Goal: Check status: Check status

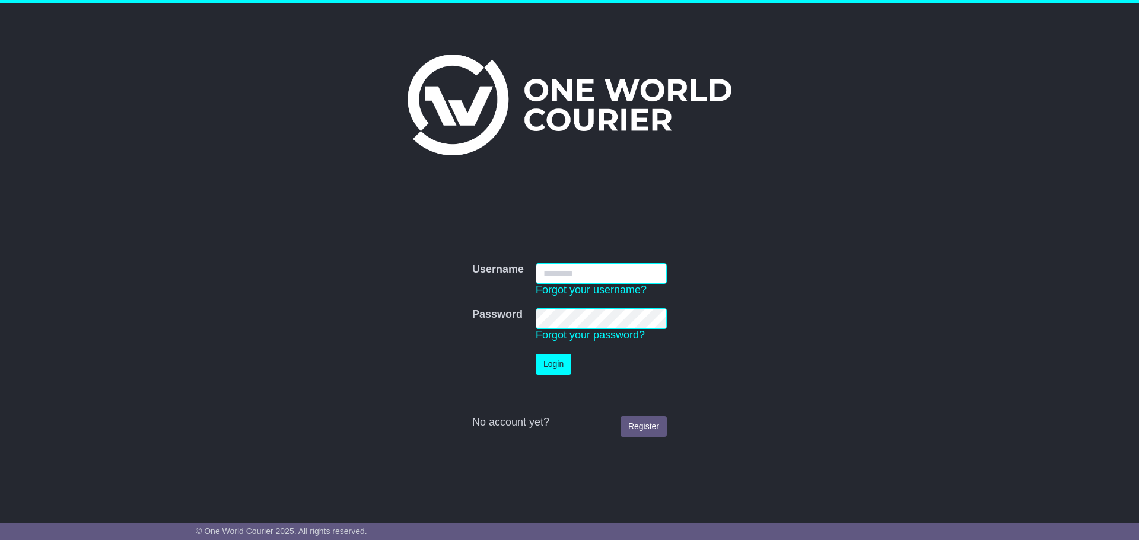
click at [0, 528] on com-1password-button at bounding box center [0, 528] width 0 height 0
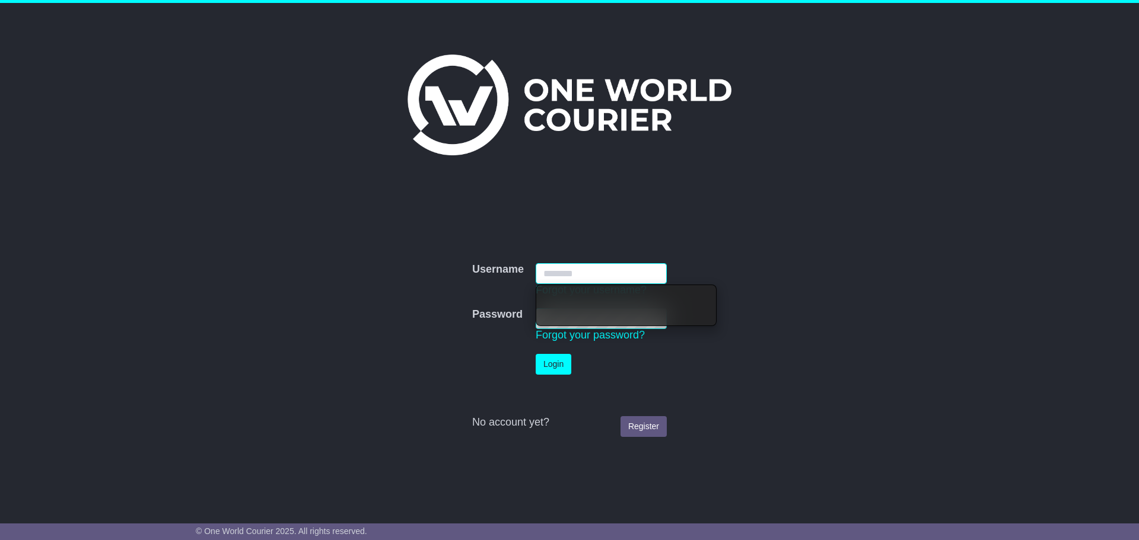
click at [587, 270] on input "Username" at bounding box center [601, 273] width 131 height 21
click at [500, 273] on label "Username" at bounding box center [498, 269] width 52 height 13
click at [536, 273] on input "Username" at bounding box center [601, 273] width 131 height 21
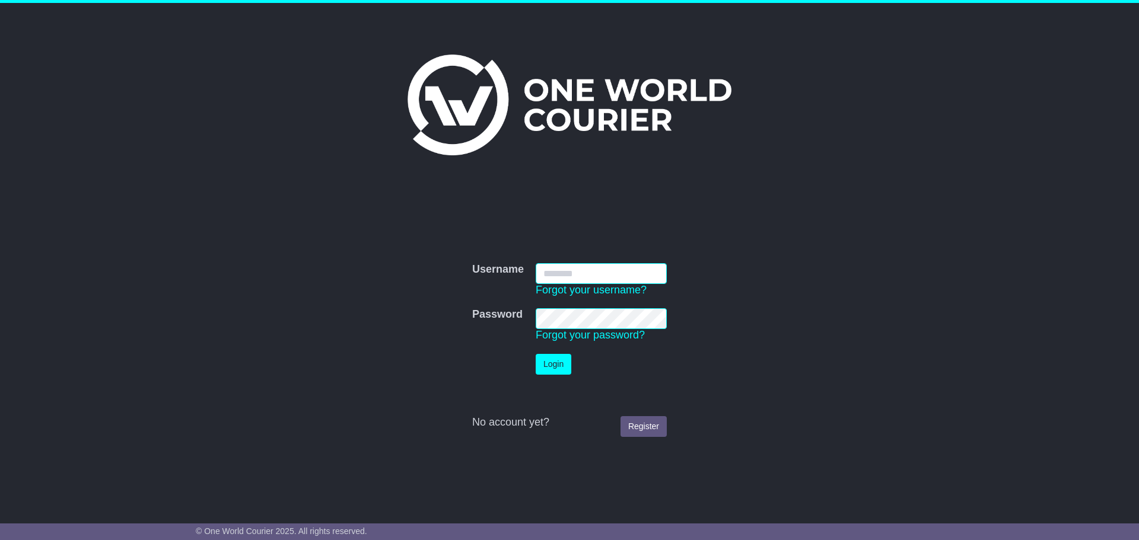
click at [558, 269] on input "Username" at bounding box center [601, 273] width 131 height 21
type input "**********"
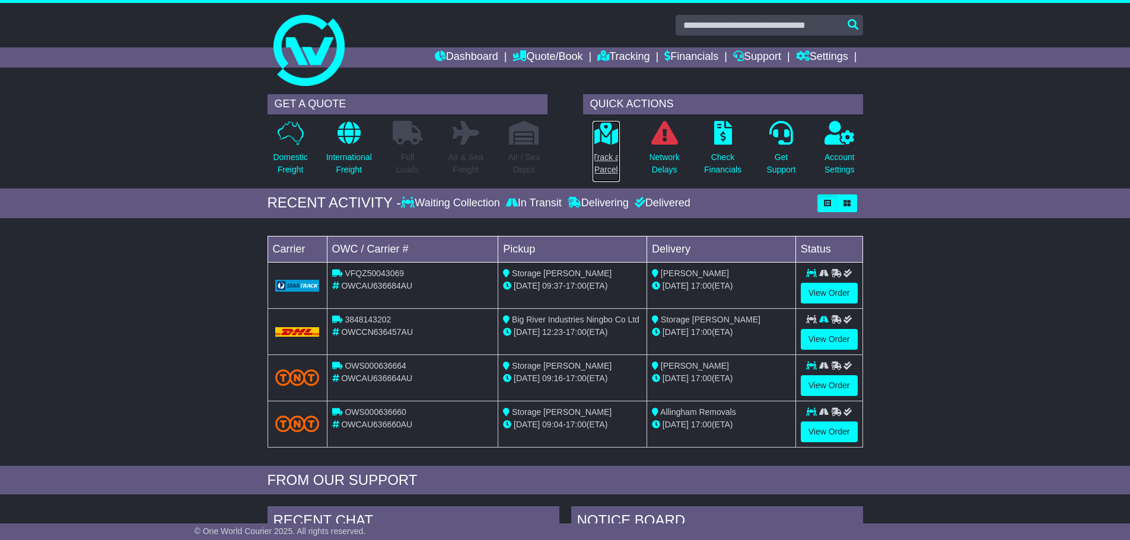
click at [610, 159] on p "Track a Parcel" at bounding box center [605, 163] width 27 height 25
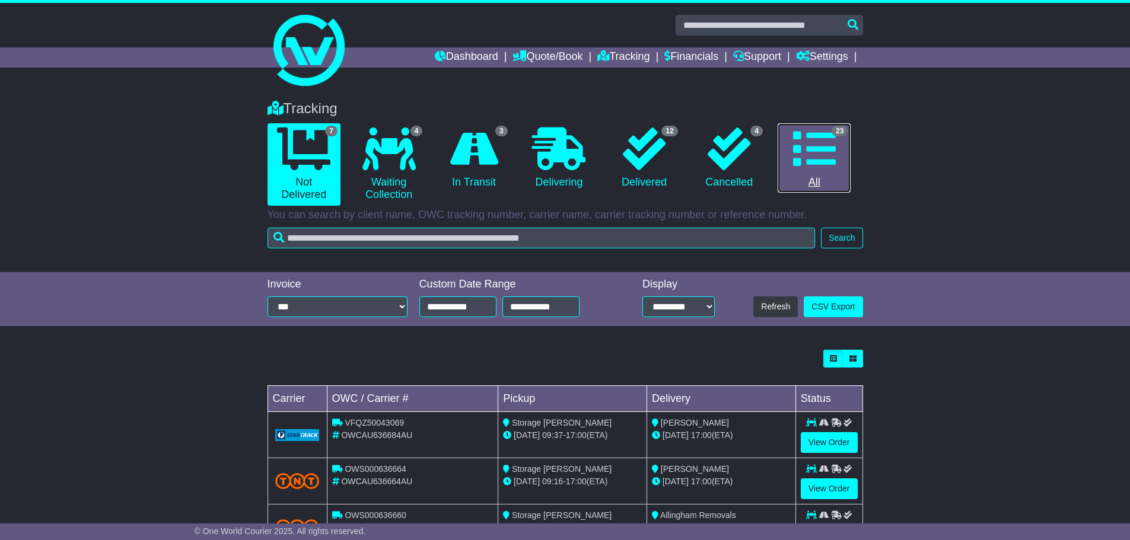
click at [820, 160] on icon at bounding box center [814, 149] width 43 height 43
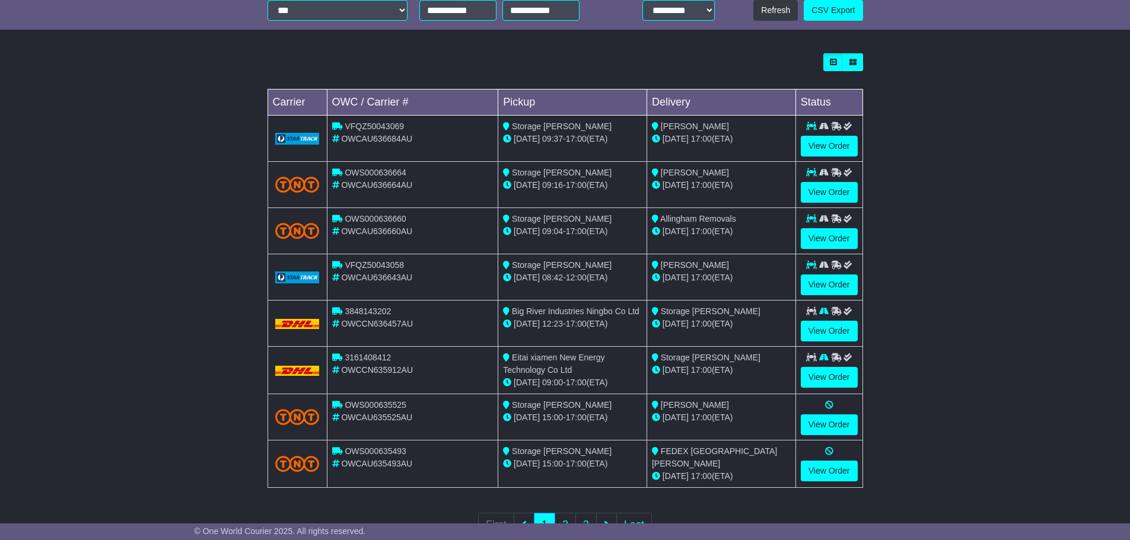
scroll to position [338, 0]
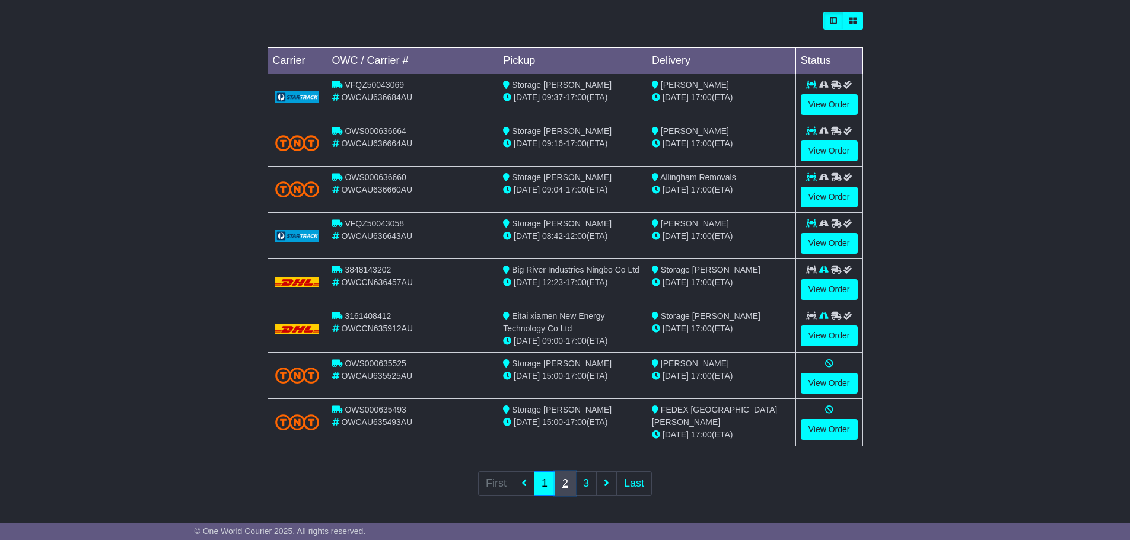
click at [560, 477] on link "2" at bounding box center [564, 483] width 21 height 24
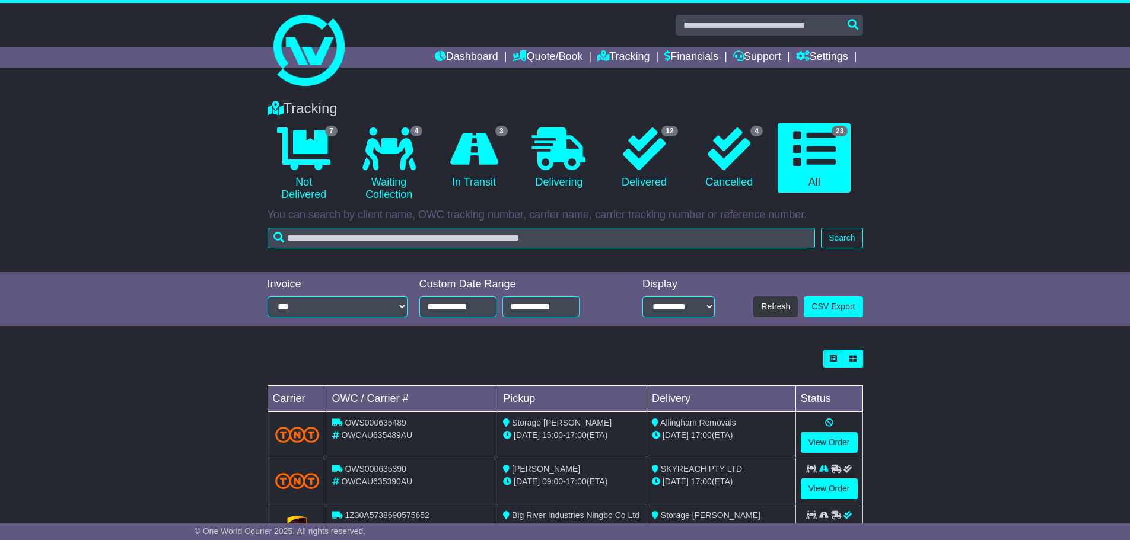
scroll to position [59, 0]
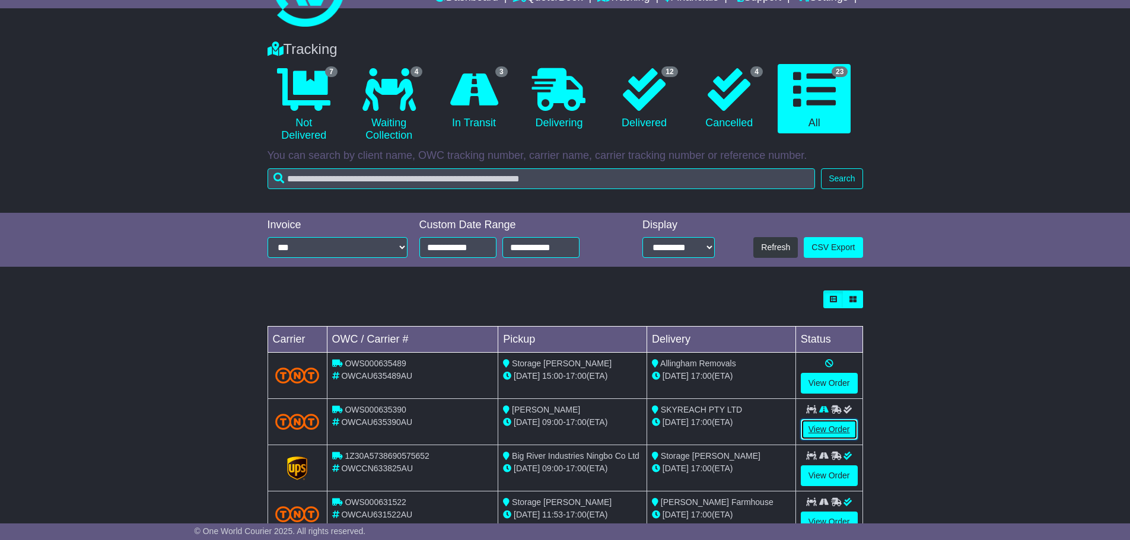
click at [807, 432] on link "View Order" at bounding box center [829, 429] width 57 height 21
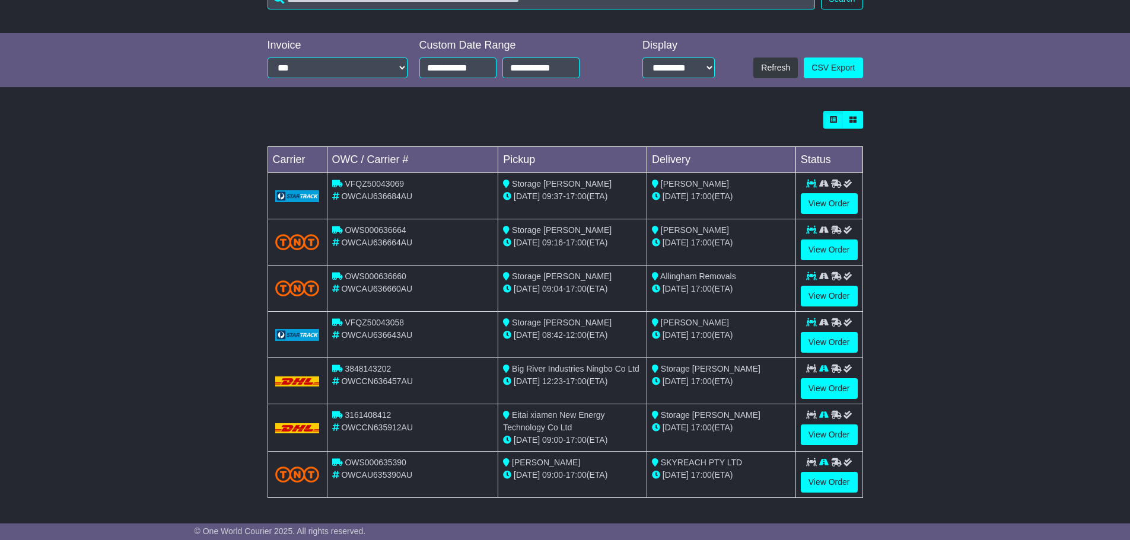
scroll to position [2, 0]
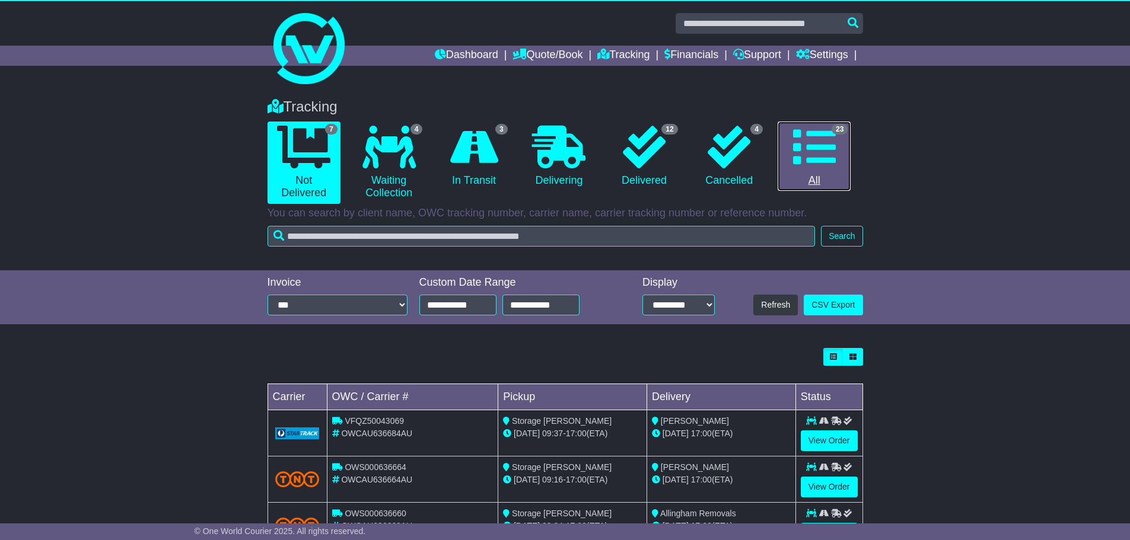
click at [816, 144] on icon at bounding box center [814, 147] width 43 height 43
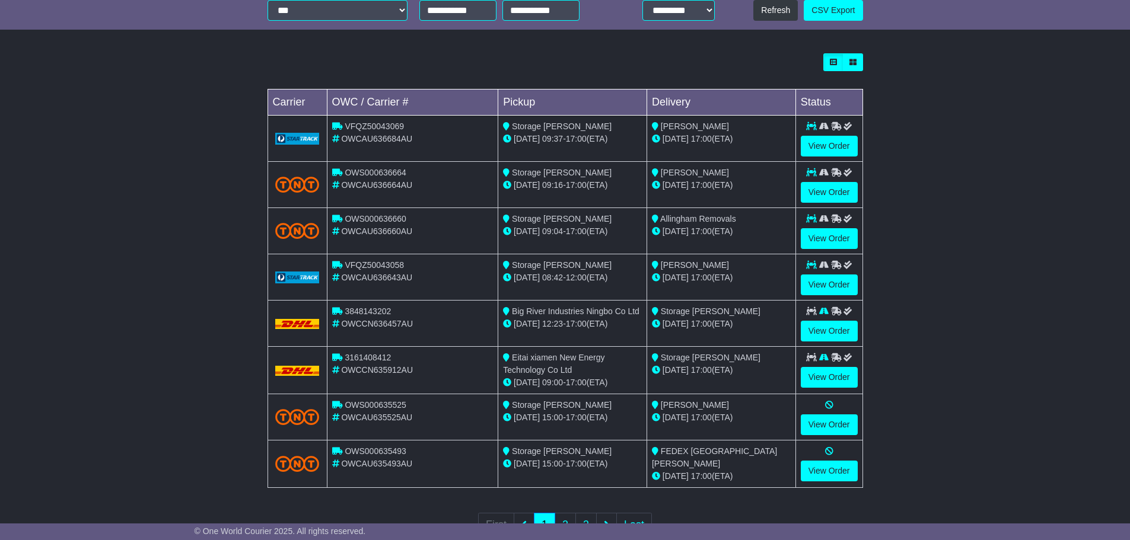
scroll to position [338, 0]
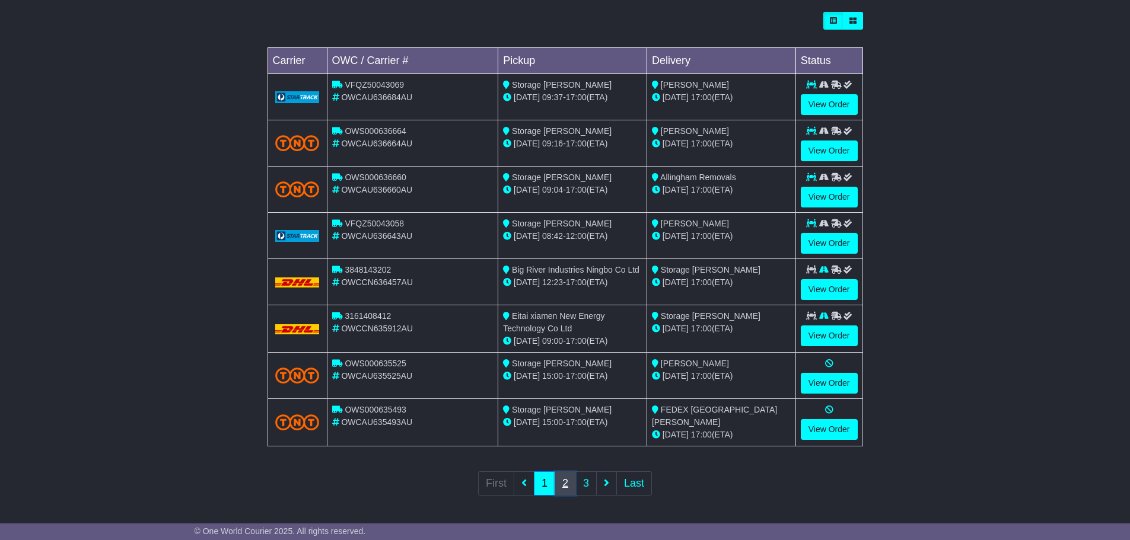
click at [566, 474] on link "2" at bounding box center [564, 483] width 21 height 24
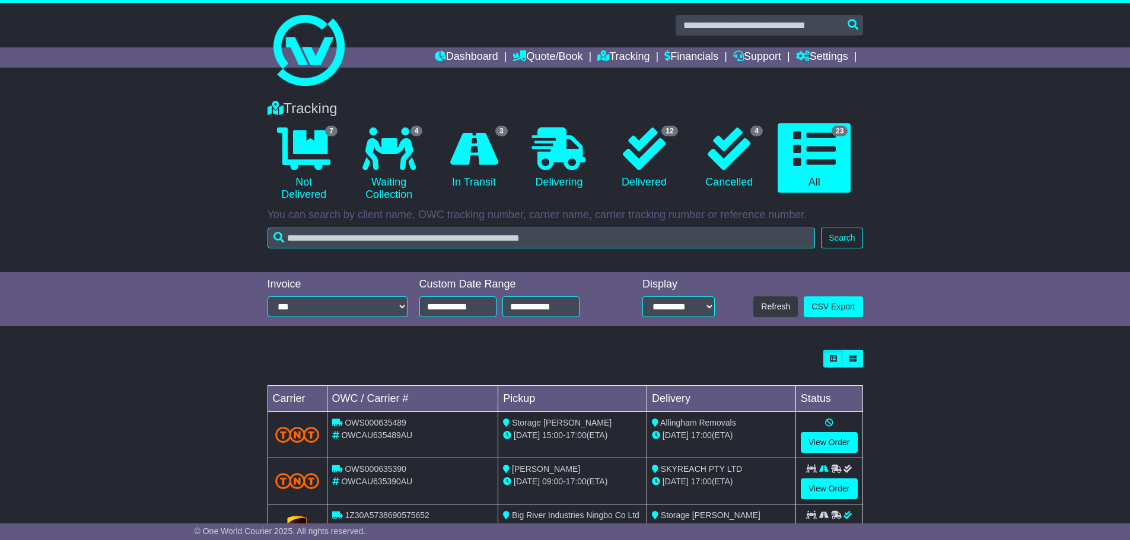
scroll to position [59, 0]
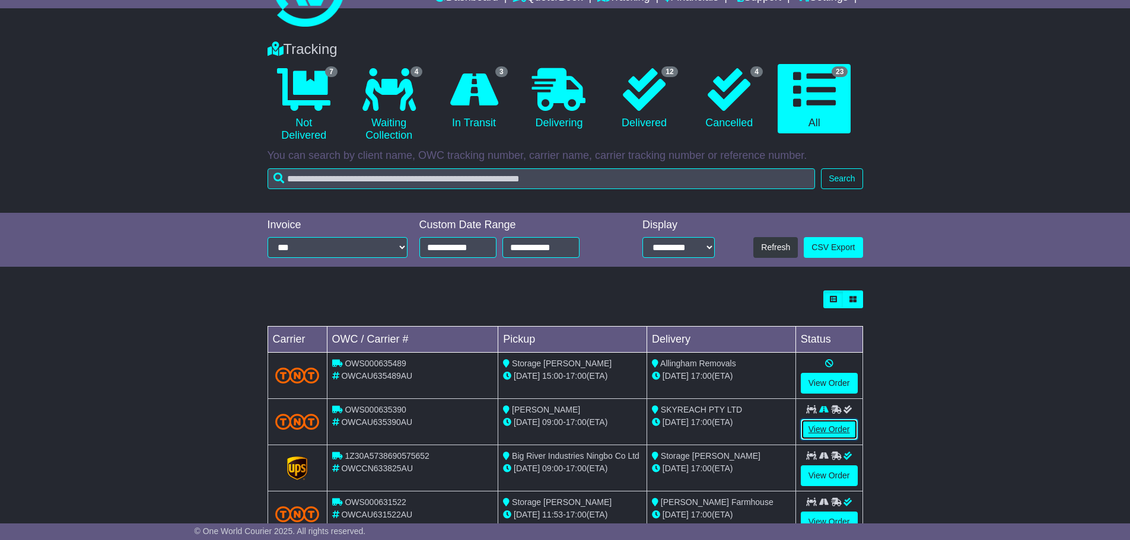
click at [810, 425] on link "View Order" at bounding box center [829, 429] width 57 height 21
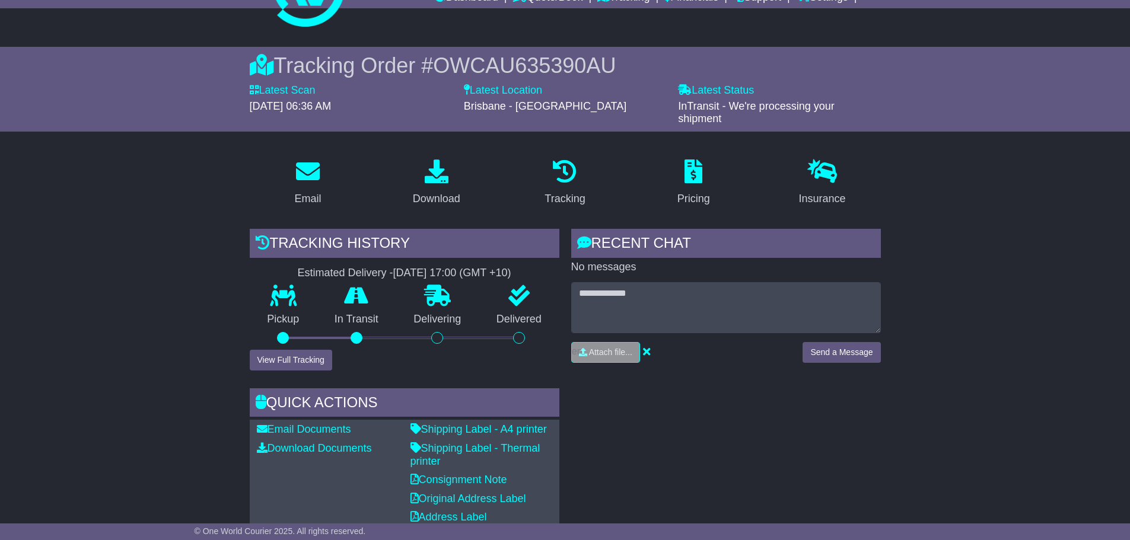
scroll to position [119, 0]
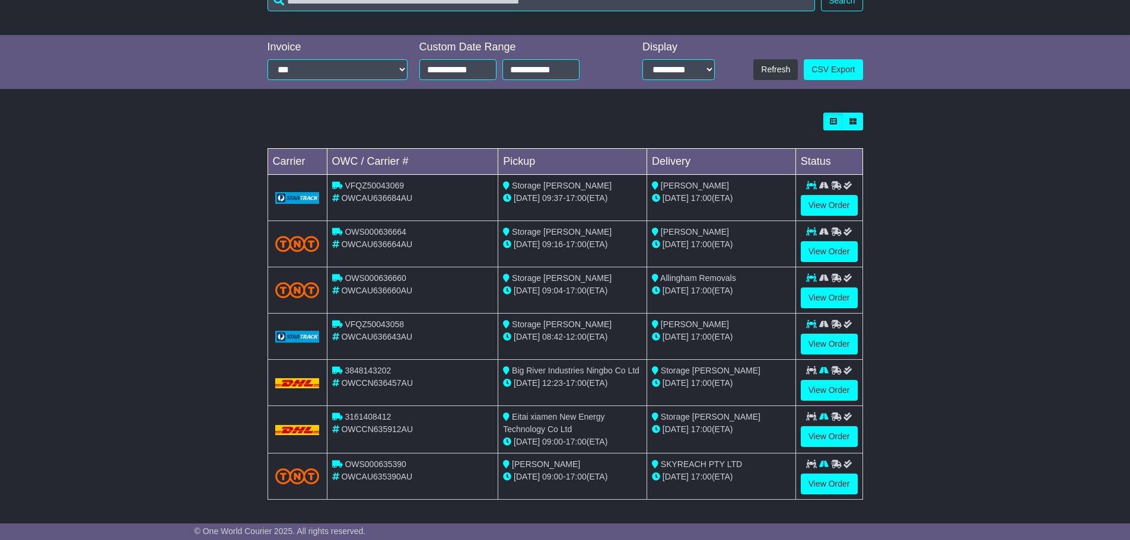
scroll to position [239, 0]
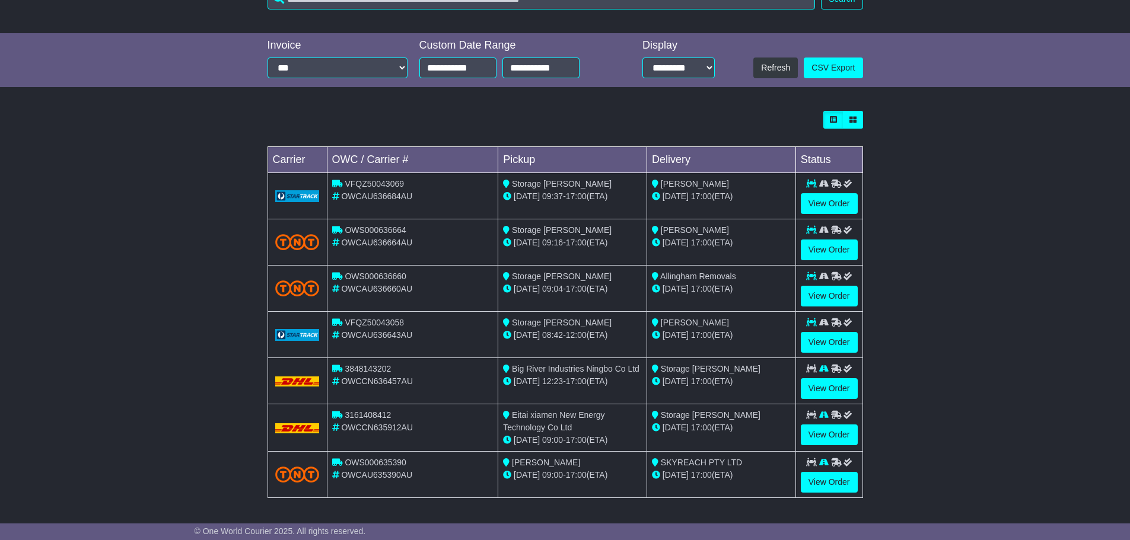
click at [162, 69] on div "**********" at bounding box center [565, 60] width 1130 height 55
